Goal: Task Accomplishment & Management: Use online tool/utility

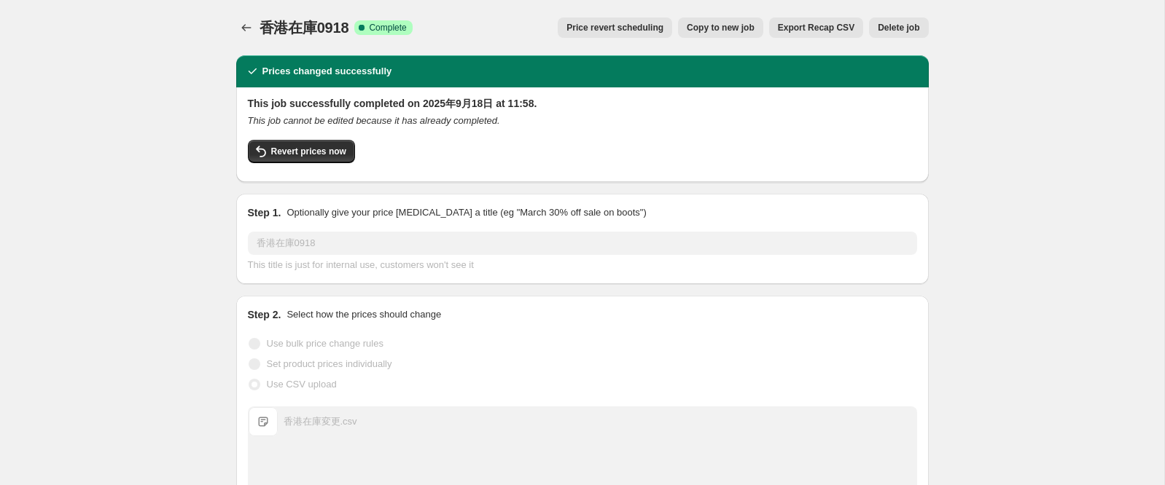
scroll to position [269, 0]
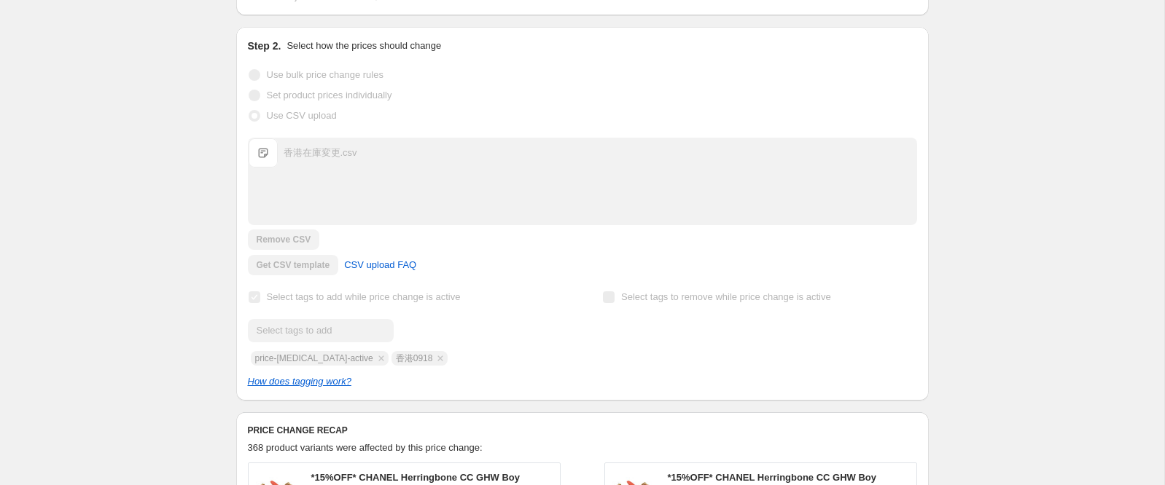
click at [103, 122] on div "香港在庫0918. This page is ready 香港在庫0918 Success Complete Complete Price revert sc…" at bounding box center [582, 391] width 1164 height 1321
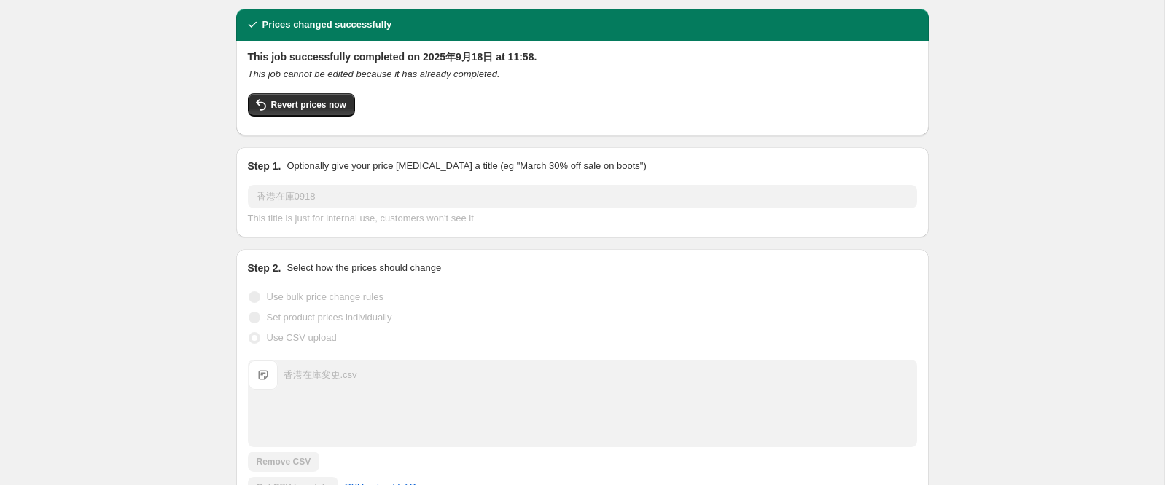
scroll to position [0, 0]
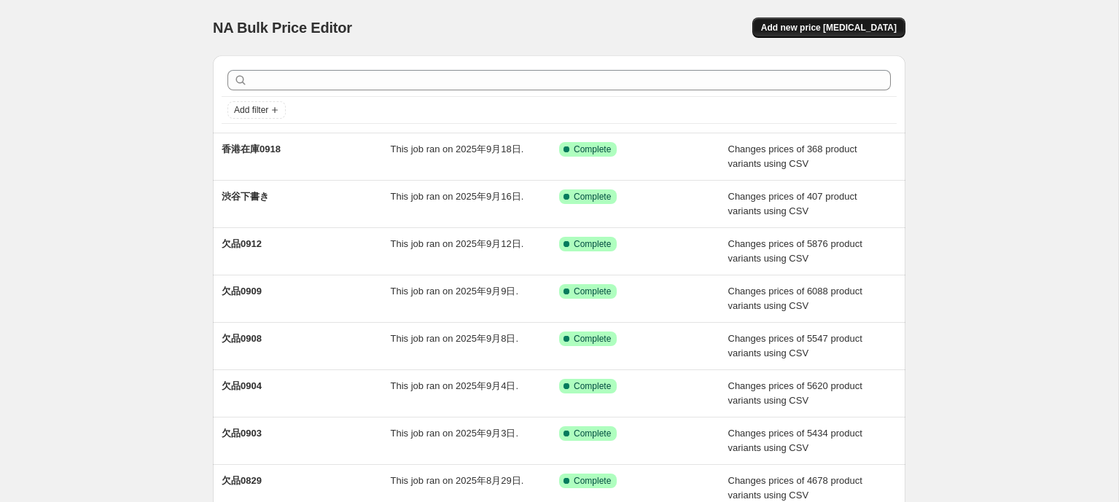
click at [812, 24] on span "Add new price [MEDICAL_DATA]" at bounding box center [829, 28] width 136 height 12
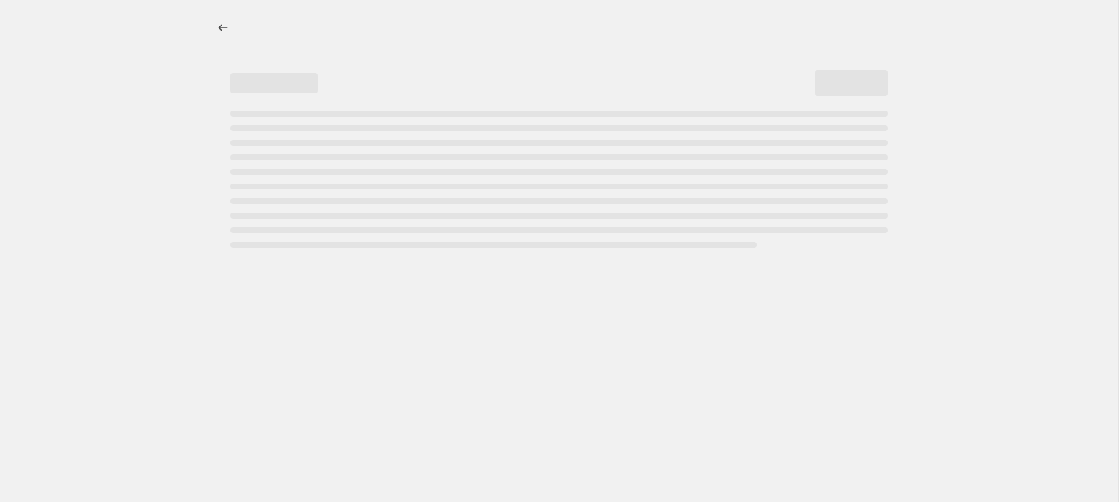
select select "percentage"
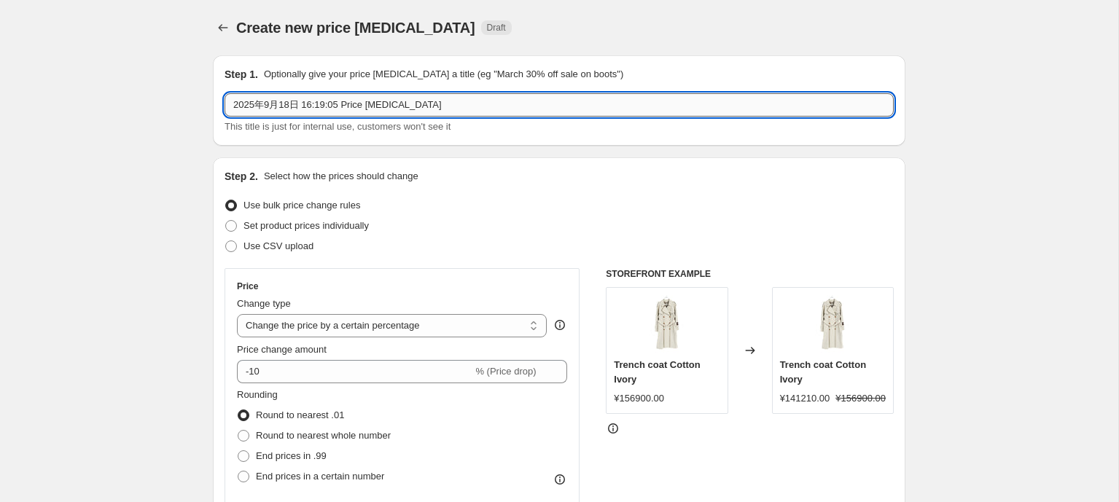
click at [332, 109] on input "2025年9月18日 16:19:05 Price [MEDICAL_DATA]" at bounding box center [558, 104] width 669 height 23
type input "０"
type input "0"
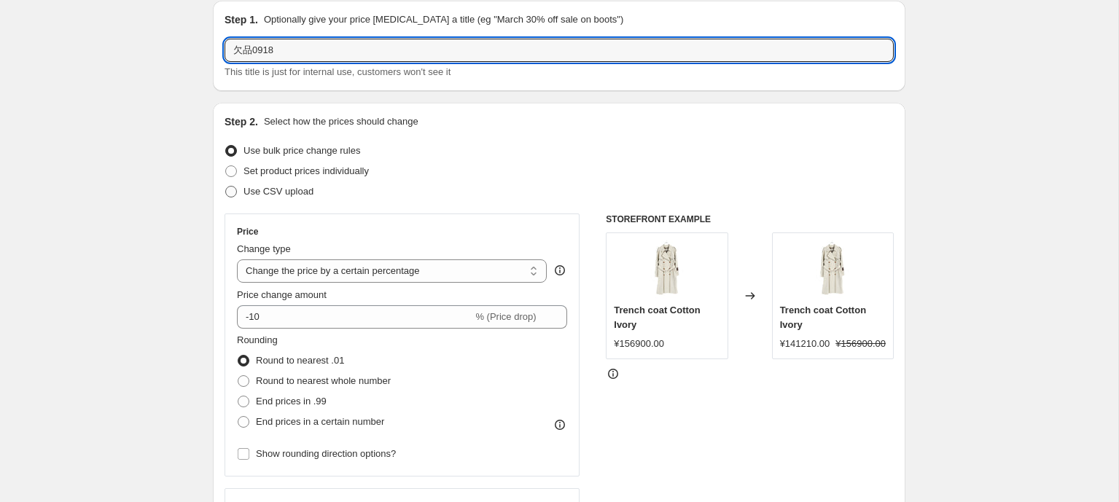
type input "欠品0918"
click at [230, 192] on span at bounding box center [231, 192] width 12 height 12
click at [226, 187] on input "Use CSV upload" at bounding box center [225, 186] width 1 height 1
radio input "true"
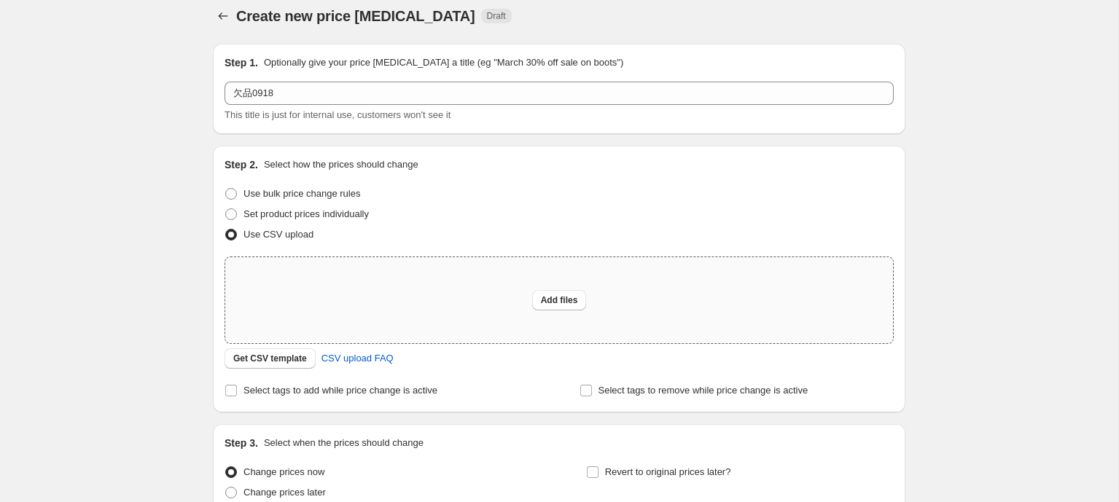
scroll to position [14, 0]
click at [224, 389] on span at bounding box center [230, 388] width 13 height 13
click at [225, 389] on input "Select tags to add while price change is active" at bounding box center [231, 389] width 12 height 12
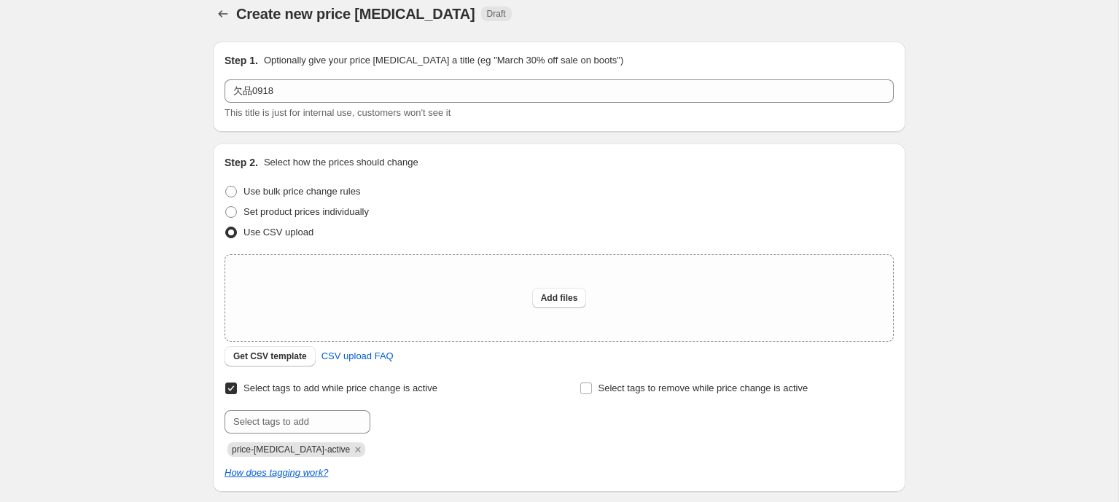
click at [230, 389] on input "Select tags to add while price change is active" at bounding box center [231, 389] width 12 height 12
checkbox input "false"
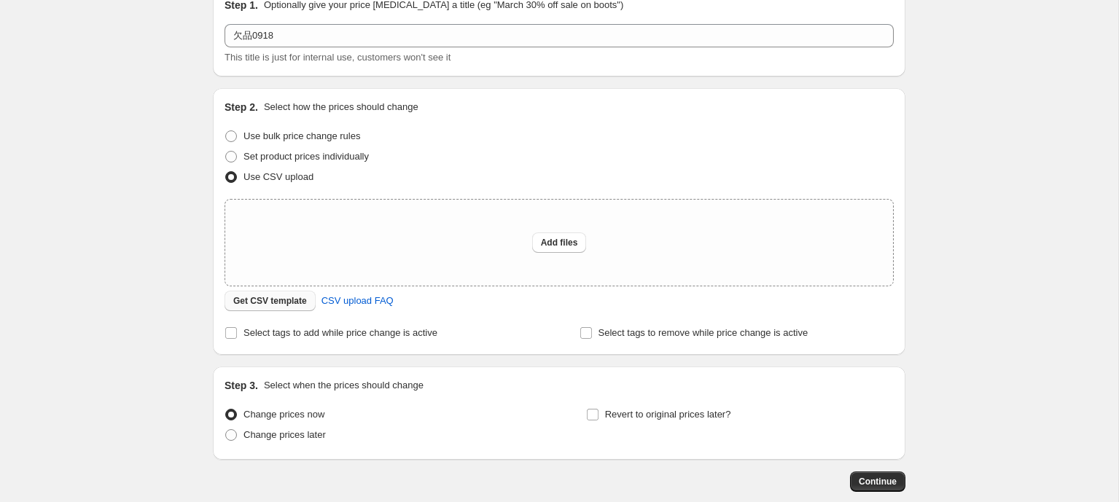
scroll to position [73, 0]
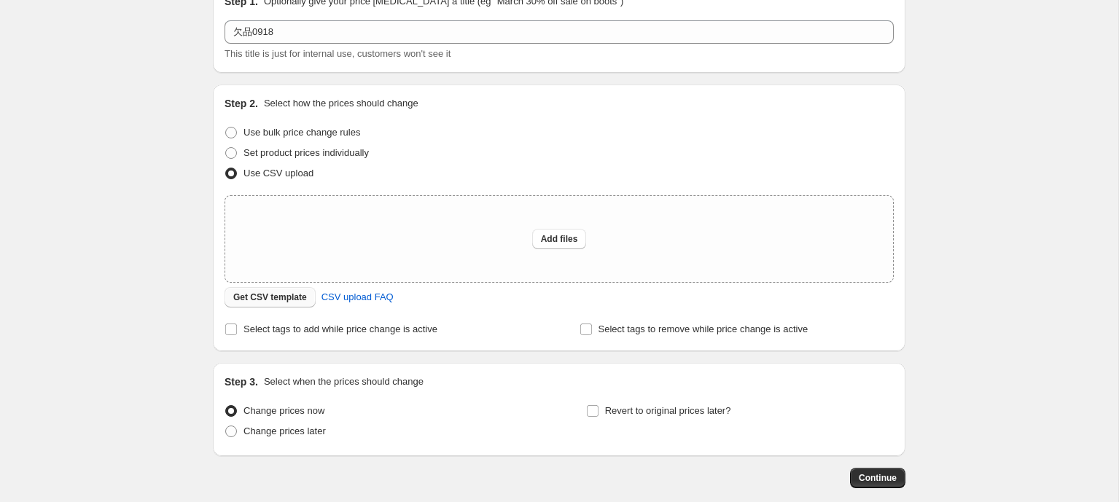
click at [283, 297] on span "Get CSV template" at bounding box center [270, 298] width 74 height 12
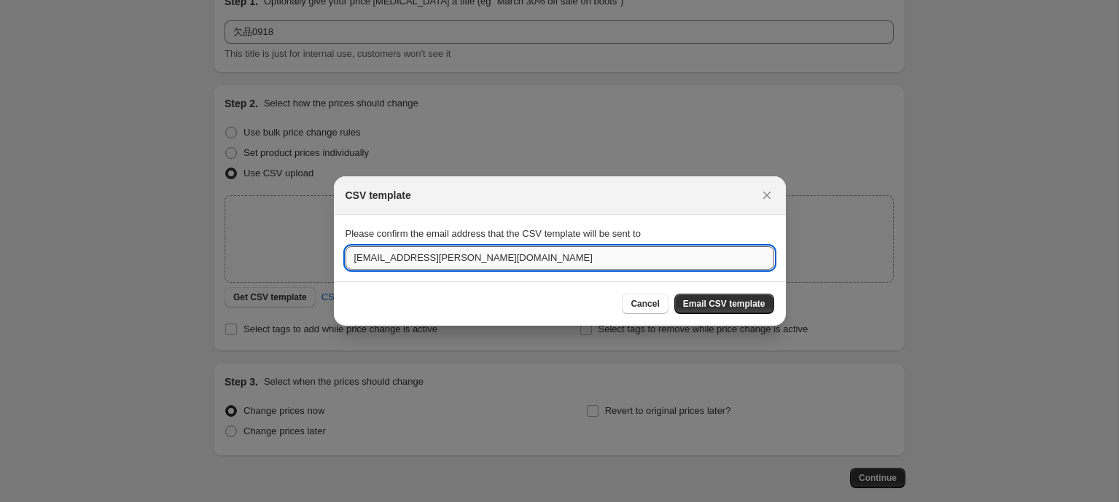
click at [474, 257] on input "[EMAIL_ADDRESS][PERSON_NAME][DOMAIN_NAME]" at bounding box center [559, 257] width 429 height 23
click at [711, 300] on span "Email CSV template" at bounding box center [724, 304] width 82 height 12
